Goal: Task Accomplishment & Management: Complete application form

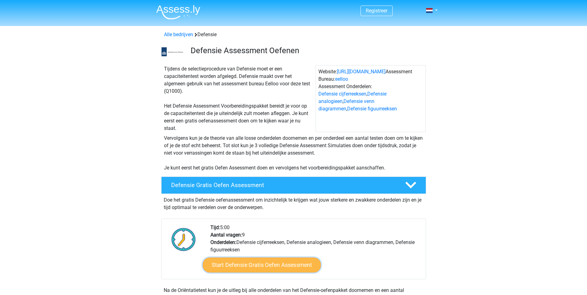
click at [267, 266] on link "Start Defensie Gratis Oefen Assessment" at bounding box center [262, 265] width 118 height 15
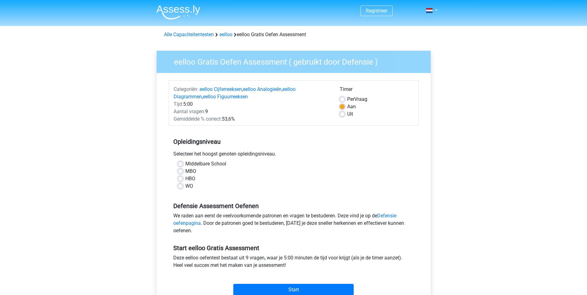
click at [185, 164] on label "Middelbare School" at bounding box center [205, 163] width 41 height 7
click at [182, 164] on input "Middelbare School" at bounding box center [180, 163] width 5 height 6
radio input "true"
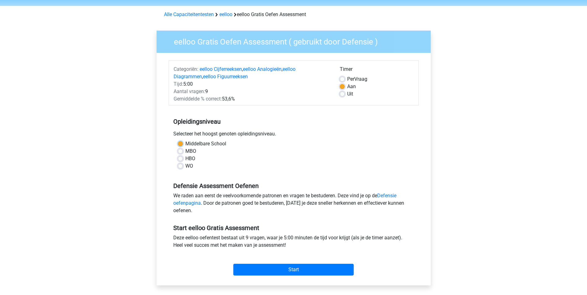
scroll to position [31, 0]
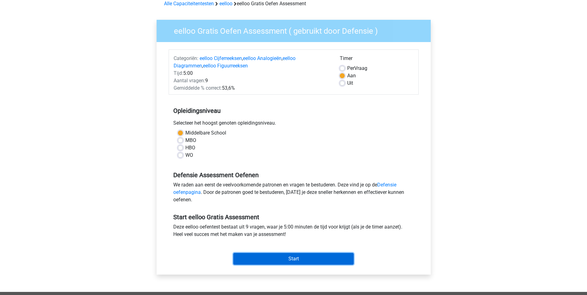
click at [316, 261] on input "Start" at bounding box center [293, 259] width 120 height 12
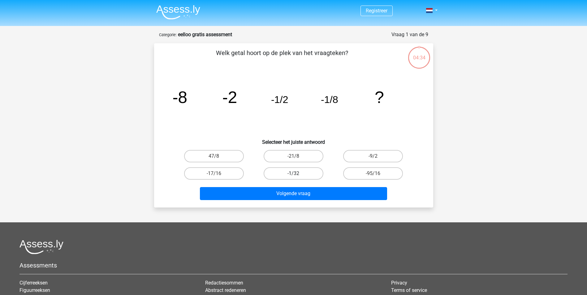
click at [301, 171] on label "-1/32" at bounding box center [294, 173] width 60 height 12
click at [297, 174] on input "-1/32" at bounding box center [295, 176] width 4 height 4
radio input "true"
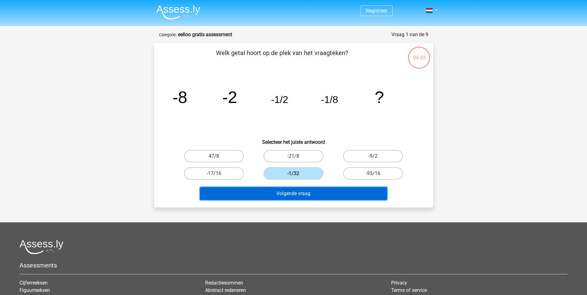
click at [299, 194] on button "Volgende vraag" at bounding box center [293, 193] width 187 height 13
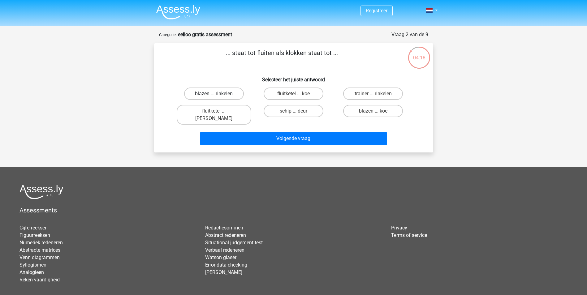
click at [228, 93] on label "blazen ... rinkelen" at bounding box center [214, 94] width 60 height 12
click at [218, 94] on input "blazen ... rinkelen" at bounding box center [216, 96] width 4 height 4
radio input "true"
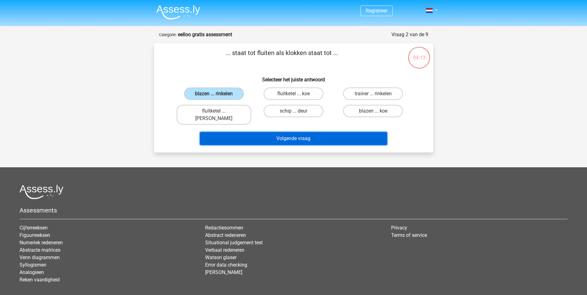
click at [257, 136] on button "Volgende vraag" at bounding box center [293, 138] width 187 height 13
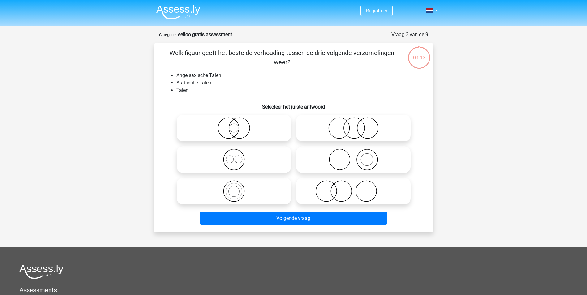
scroll to position [31, 0]
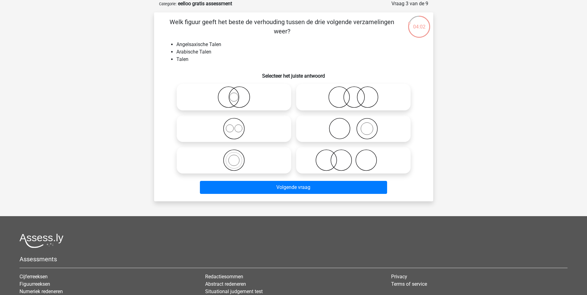
click at [250, 101] on icon at bounding box center [234, 97] width 110 height 22
click at [238, 94] on input "radio" at bounding box center [236, 92] width 4 height 4
radio input "true"
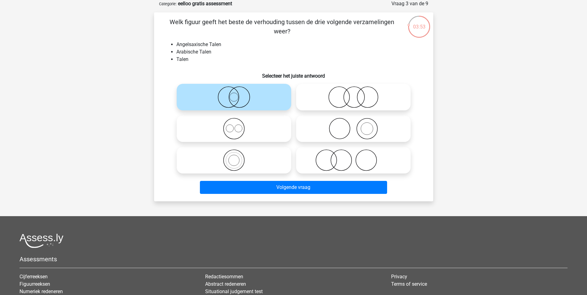
click at [249, 129] on icon at bounding box center [234, 129] width 110 height 22
click at [238, 126] on input "radio" at bounding box center [236, 124] width 4 height 4
radio input "true"
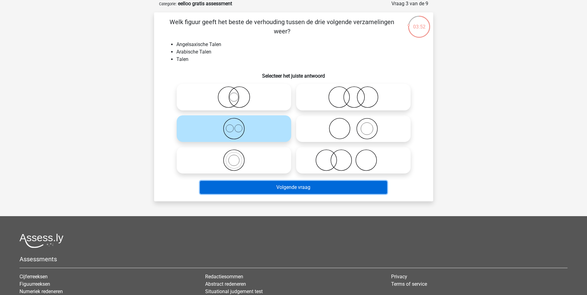
click at [259, 189] on button "Volgende vraag" at bounding box center [293, 187] width 187 height 13
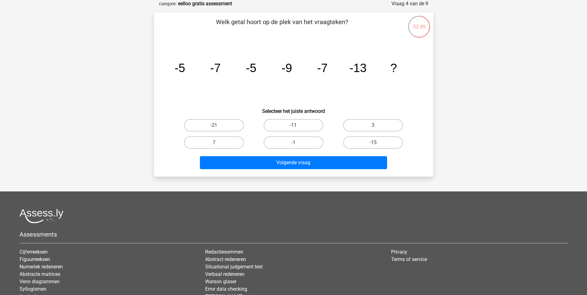
click at [303, 123] on label "-11" at bounding box center [294, 125] width 60 height 12
click at [297, 125] on input "-11" at bounding box center [295, 127] width 4 height 4
radio input "true"
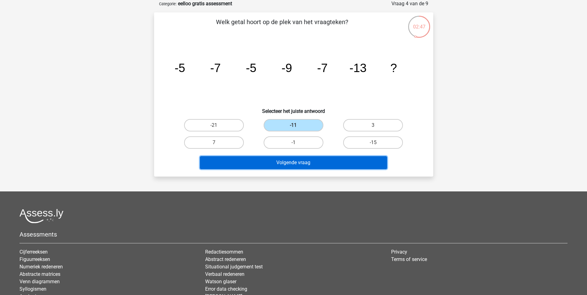
click at [294, 162] on button "Volgende vraag" at bounding box center [293, 162] width 187 height 13
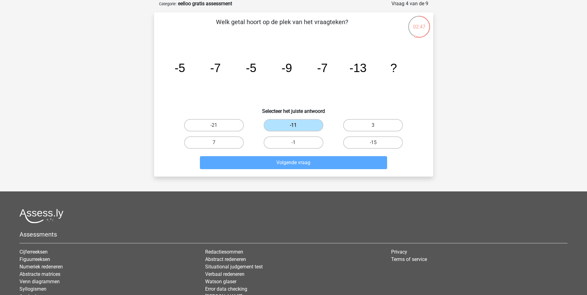
scroll to position [28, 0]
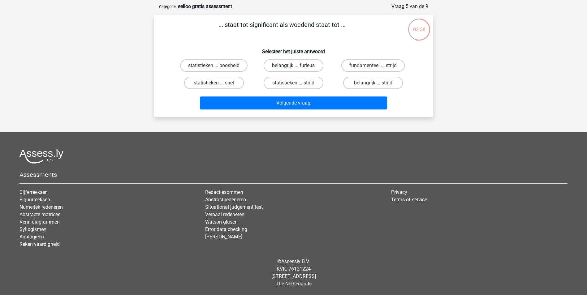
click at [275, 62] on label "belangrijk ... furieus" at bounding box center [294, 65] width 60 height 12
click at [293, 66] on input "belangrijk ... furieus" at bounding box center [295, 68] width 4 height 4
radio input "true"
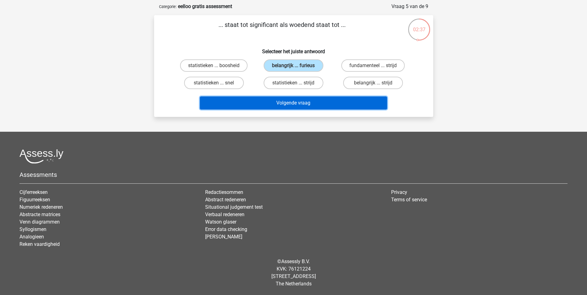
click at [287, 103] on button "Volgende vraag" at bounding box center [293, 103] width 187 height 13
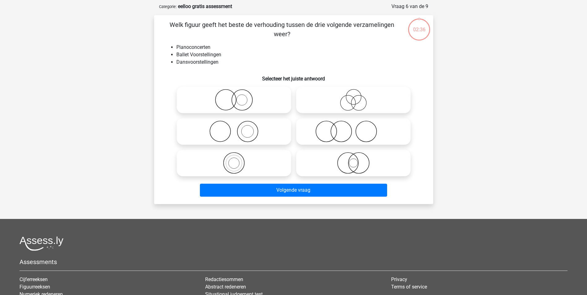
scroll to position [31, 0]
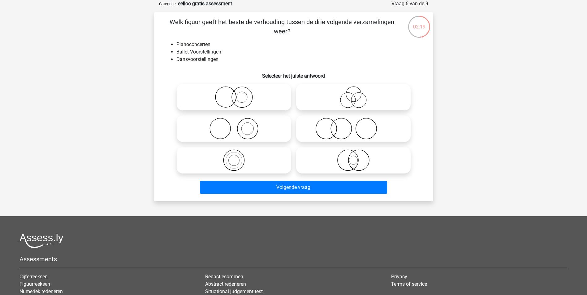
click at [219, 126] on icon at bounding box center [234, 129] width 110 height 22
click at [234, 126] on input "radio" at bounding box center [236, 124] width 4 height 4
radio input "true"
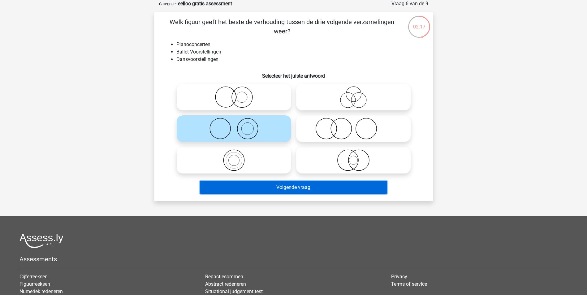
click at [217, 185] on button "Volgende vraag" at bounding box center [293, 187] width 187 height 13
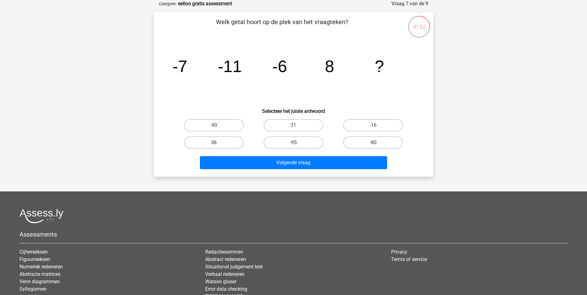
click at [221, 144] on label "36" at bounding box center [214, 142] width 60 height 12
click at [218, 144] on input "36" at bounding box center [216, 145] width 4 height 4
radio input "true"
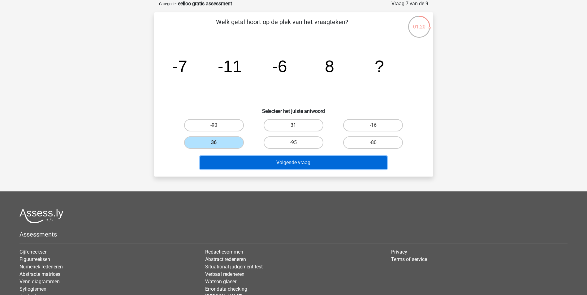
click at [238, 163] on button "Volgende vraag" at bounding box center [293, 162] width 187 height 13
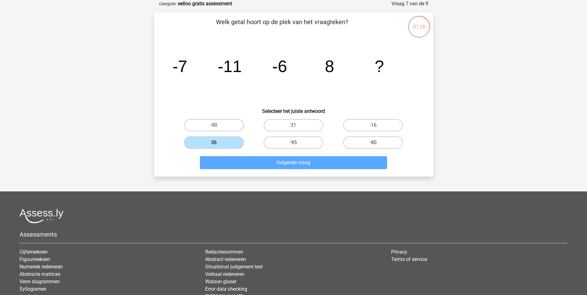
scroll to position [28, 0]
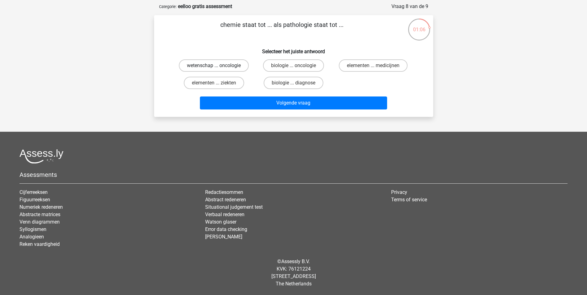
click at [214, 64] on label "wetenschap ... oncologie" at bounding box center [214, 65] width 70 height 12
click at [214, 66] on input "wetenschap ... oncologie" at bounding box center [216, 68] width 4 height 4
radio input "true"
click at [239, 84] on label "elementen ... ziekten" at bounding box center [214, 83] width 60 height 12
click at [218, 84] on input "elementen ... ziekten" at bounding box center [216, 85] width 4 height 4
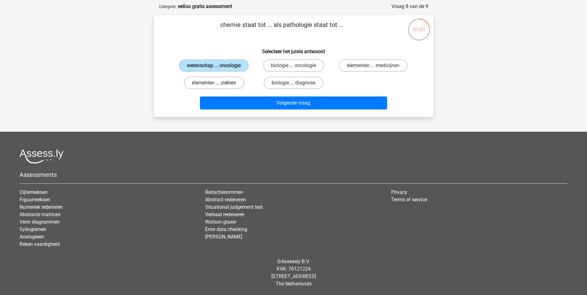
radio input "true"
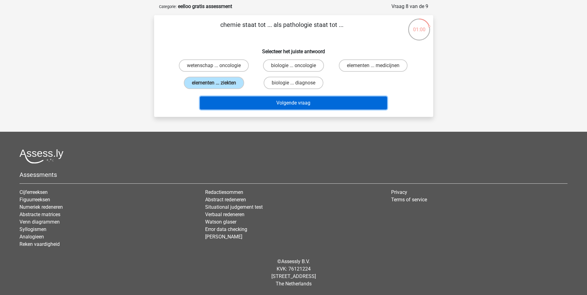
click at [238, 103] on button "Volgende vraag" at bounding box center [293, 103] width 187 height 13
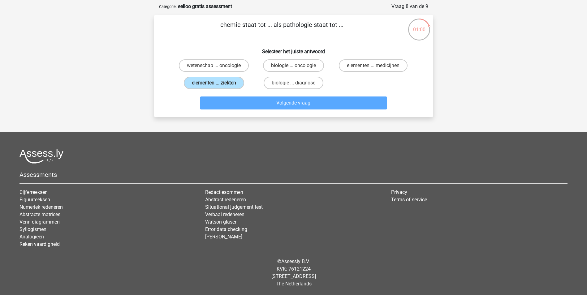
scroll to position [31, 0]
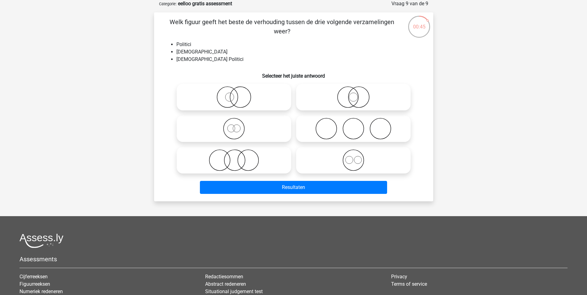
click at [315, 96] on icon at bounding box center [354, 97] width 110 height 22
click at [353, 94] on input "radio" at bounding box center [355, 92] width 4 height 4
radio input "true"
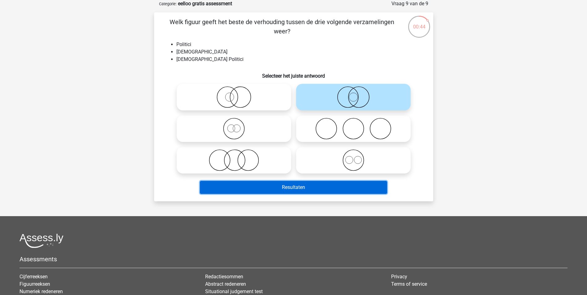
click at [282, 186] on button "Resultaten" at bounding box center [293, 187] width 187 height 13
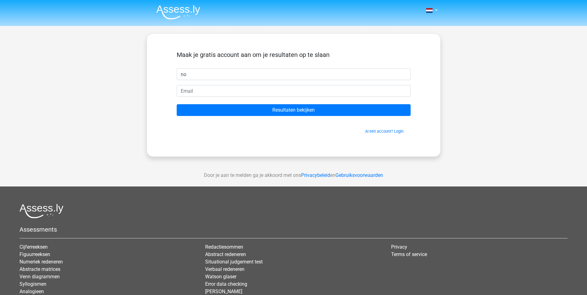
type input "n"
type input "nomi"
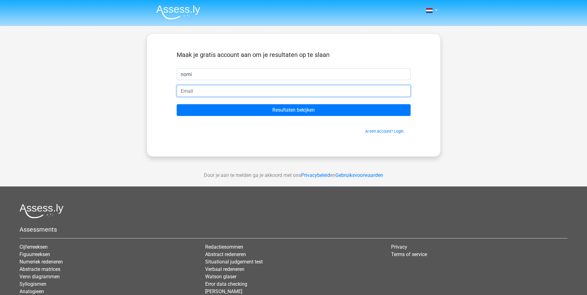
click at [182, 92] on input "email" at bounding box center [294, 91] width 234 height 12
type input "nomistuij@hotmail.com"
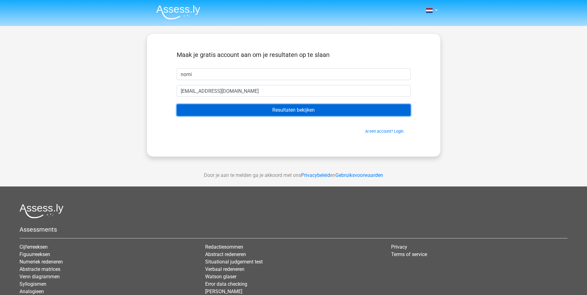
click at [283, 110] on input "Resultaten bekijken" at bounding box center [294, 110] width 234 height 12
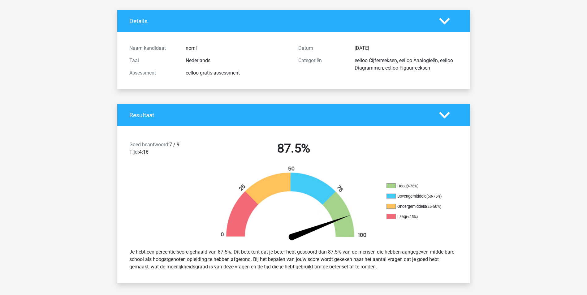
scroll to position [62, 0]
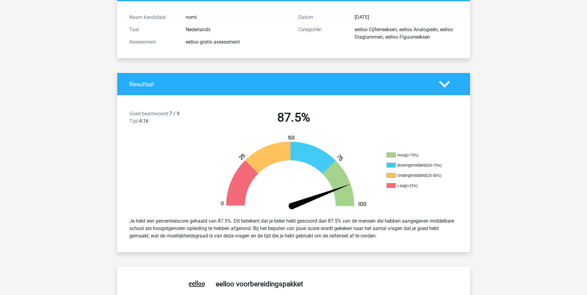
click at [435, 85] on div at bounding box center [449, 84] width 28 height 11
drag, startPoint x: 440, startPoint y: 83, endPoint x: 442, endPoint y: 87, distance: 4.3
click at [440, 83] on icon at bounding box center [444, 84] width 11 height 11
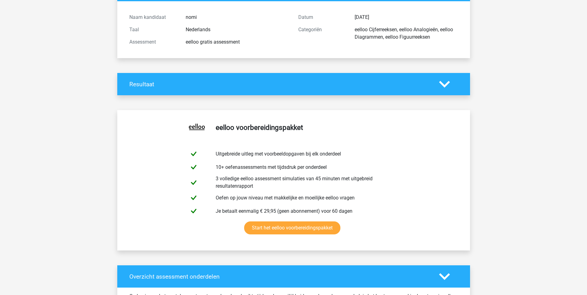
click at [444, 83] on icon at bounding box center [444, 84] width 11 height 11
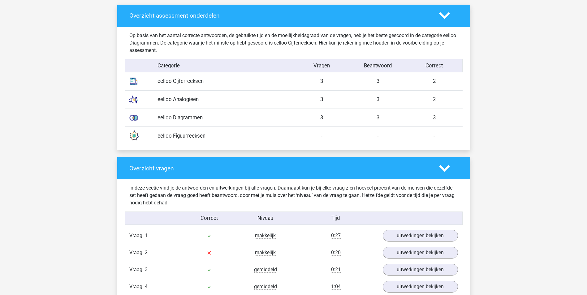
scroll to position [557, 0]
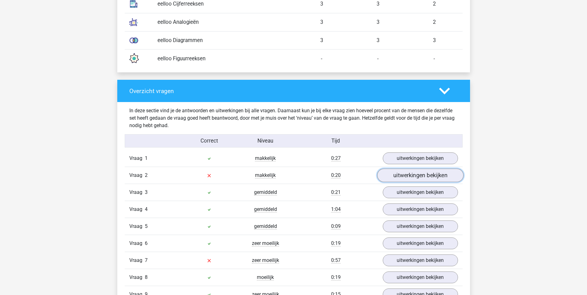
click at [398, 179] on link "uitwerkingen bekijken" at bounding box center [420, 176] width 86 height 14
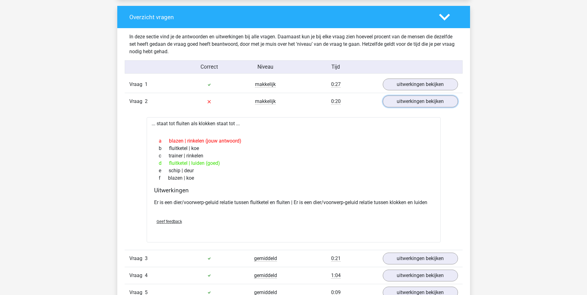
scroll to position [712, 0]
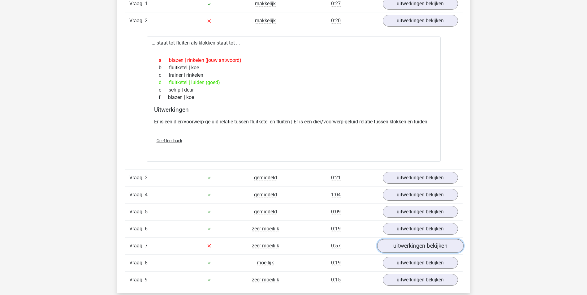
click at [406, 246] on link "uitwerkingen bekijken" at bounding box center [420, 246] width 86 height 14
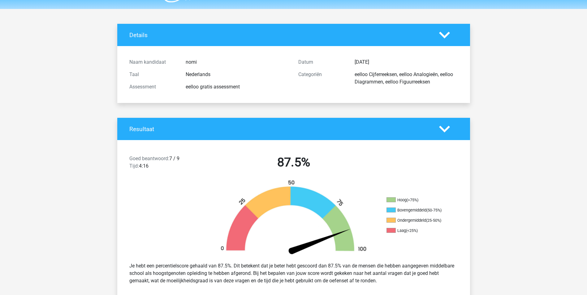
scroll to position [0, 0]
